Goal: Task Accomplishment & Management: Manage account settings

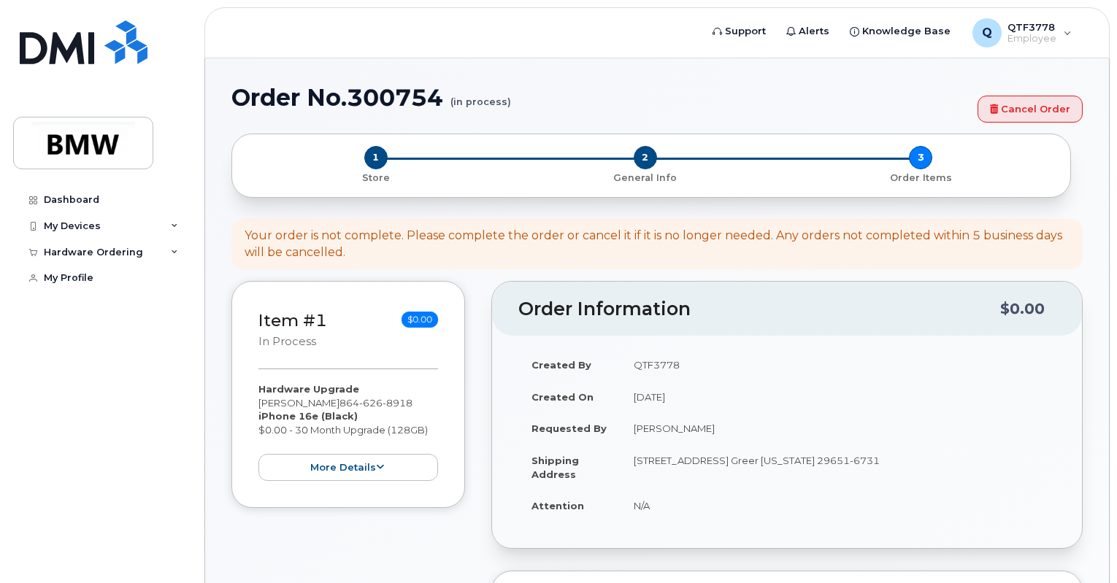
select select "2101578"
select select "eligible_for_upgrade"
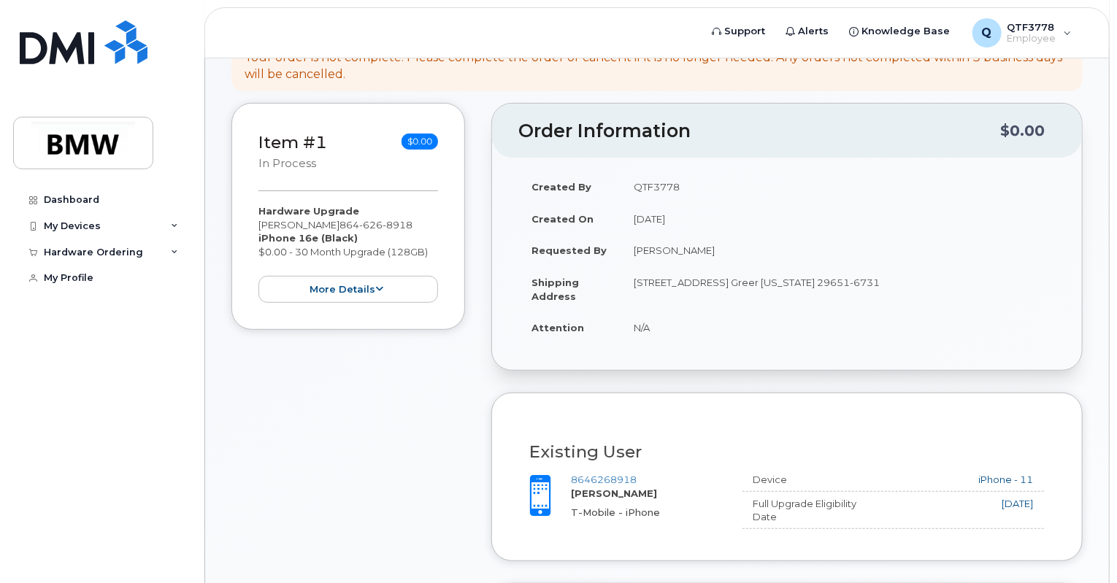
scroll to position [136, 0]
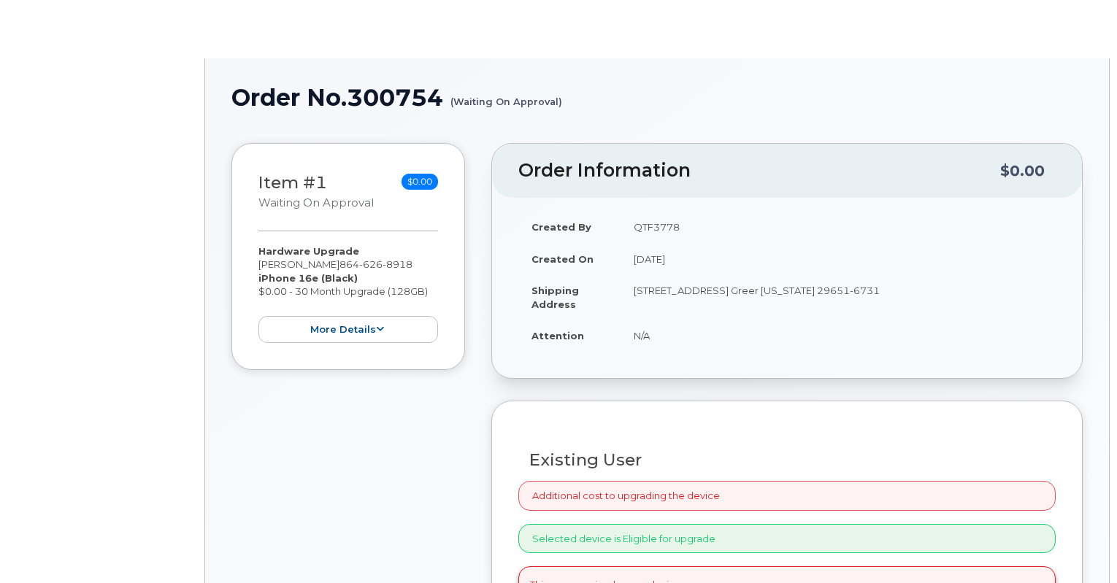
scroll to position [54, 0]
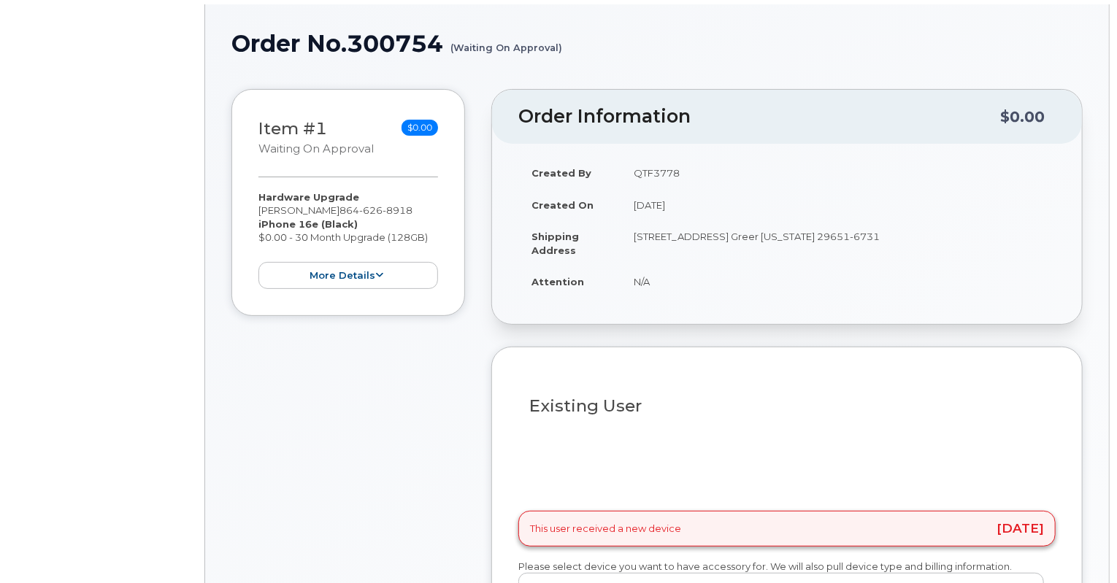
select select "2426520"
select select "eligible_for_upgrade"
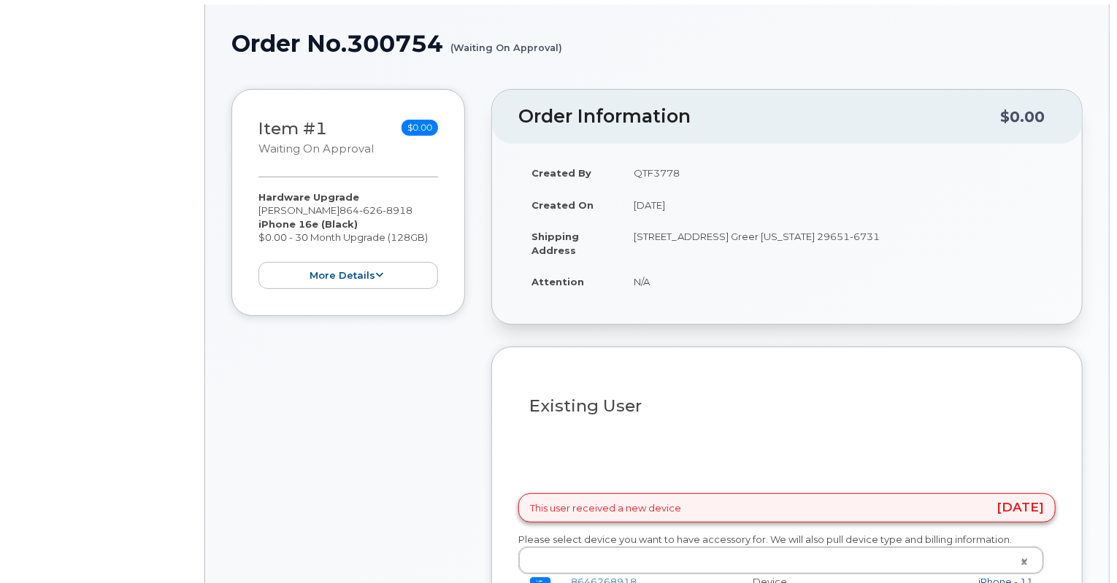
type input "2998362"
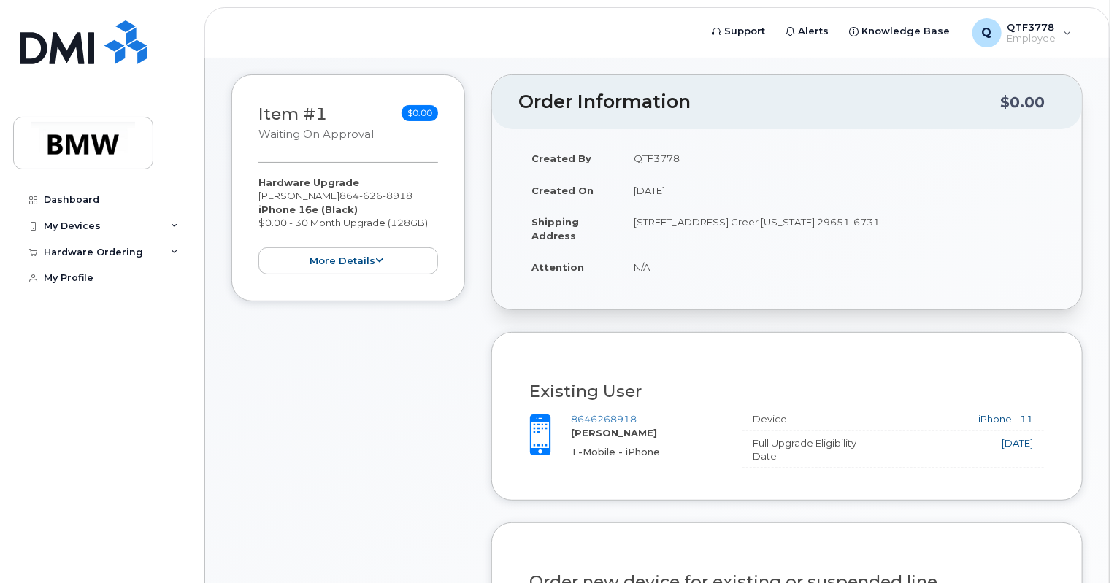
scroll to position [58, 0]
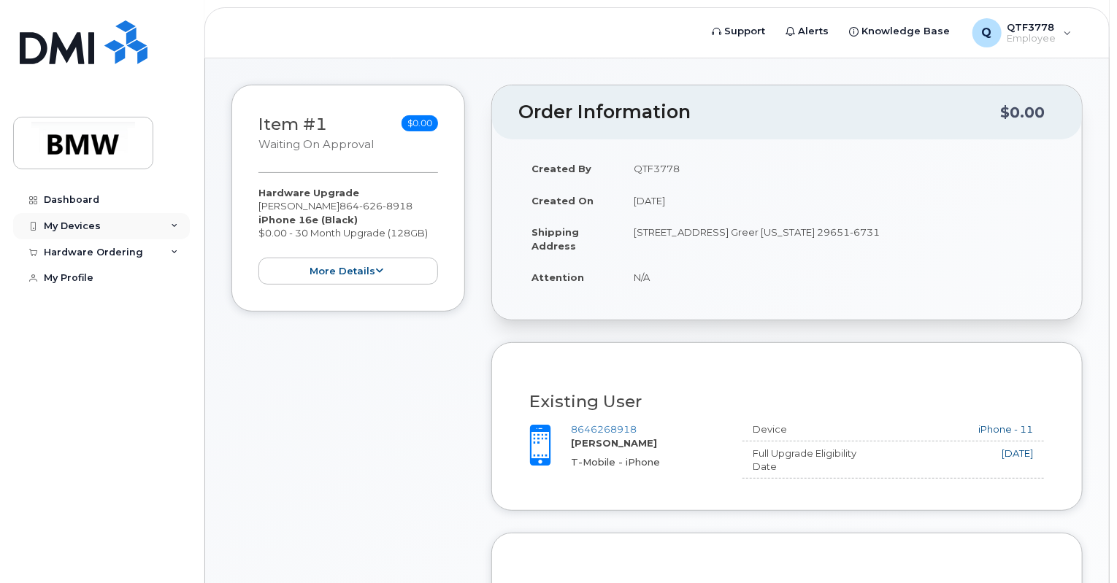
click at [94, 226] on div "My Devices" at bounding box center [72, 226] width 57 height 12
click at [128, 337] on div "Hardware Ordering" at bounding box center [93, 332] width 99 height 12
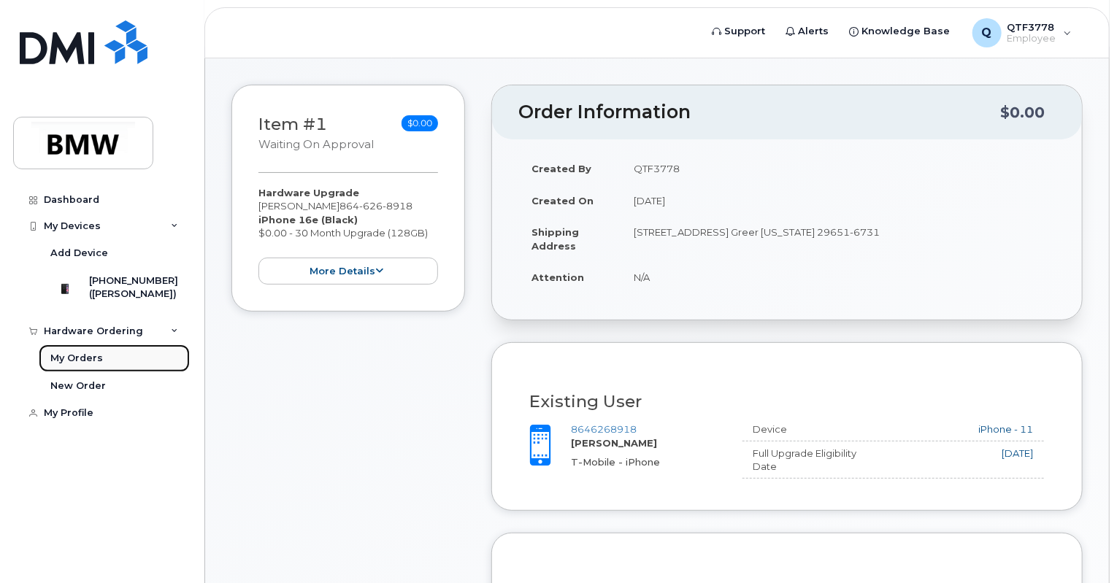
click at [124, 364] on link "My Orders" at bounding box center [114, 359] width 151 height 28
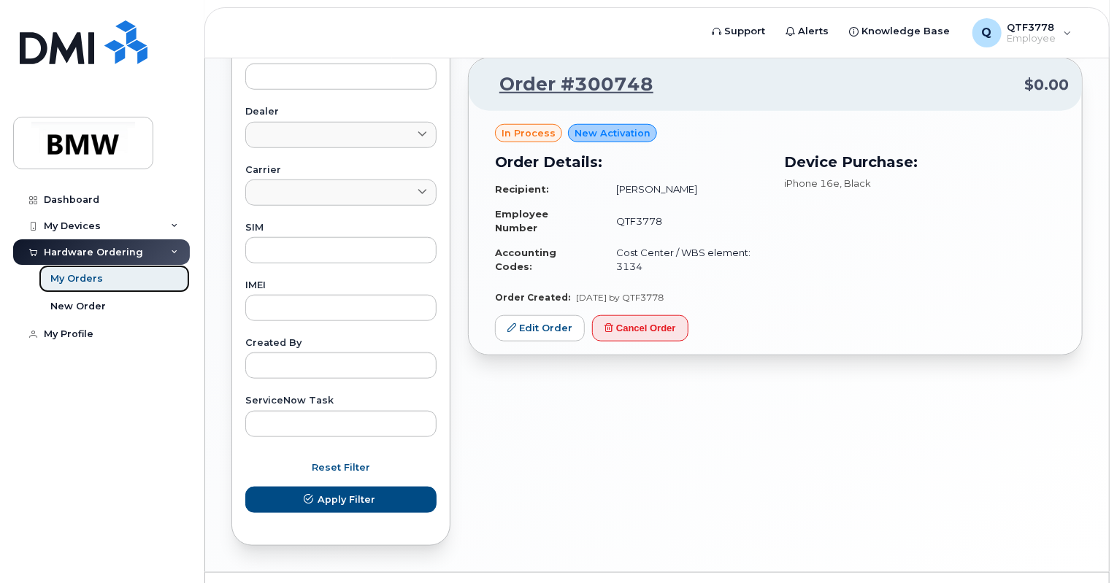
scroll to position [550, 0]
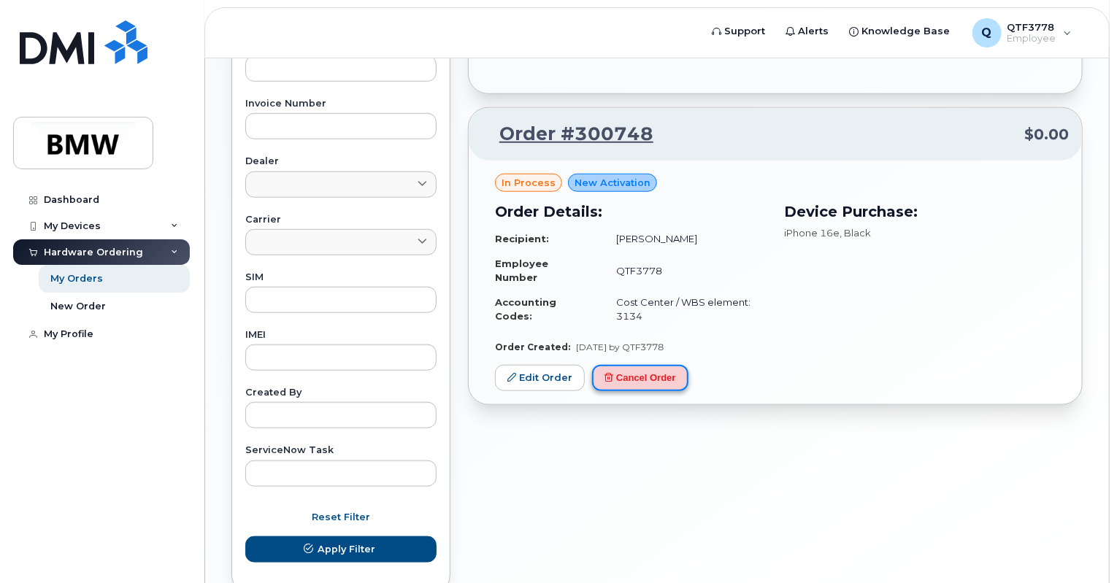
click at [642, 383] on button "Cancel Order" at bounding box center [640, 378] width 96 height 27
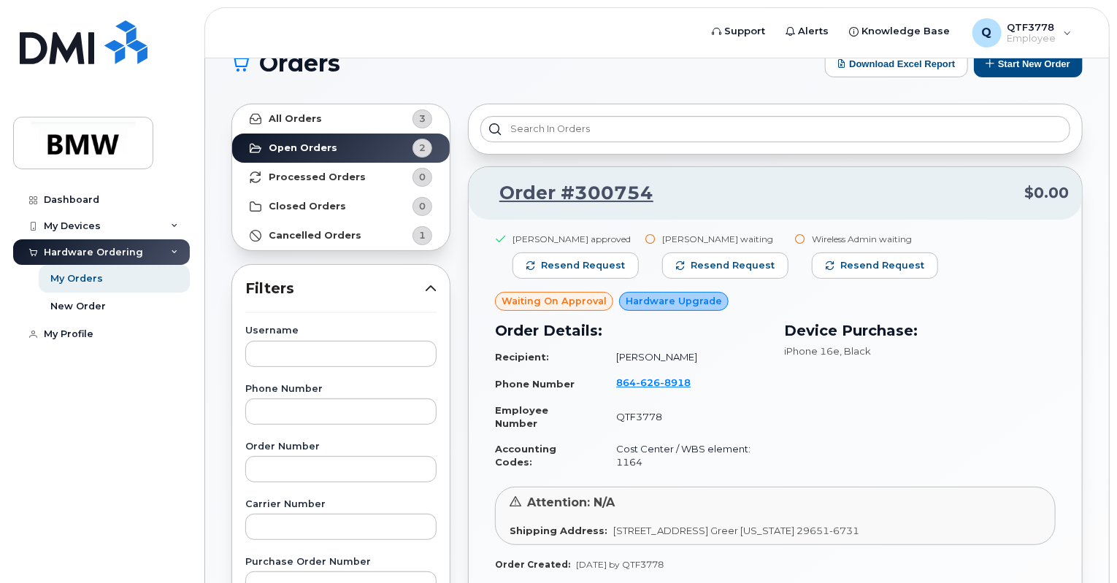
scroll to position [0, 0]
